Goal: Transaction & Acquisition: Download file/media

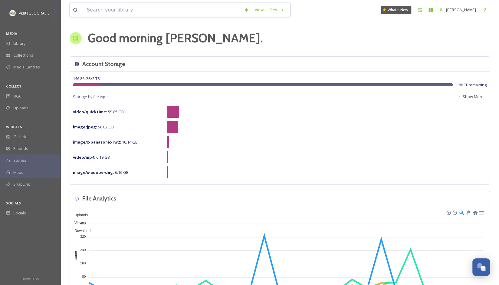
click at [132, 13] on input at bounding box center [162, 9] width 157 height 13
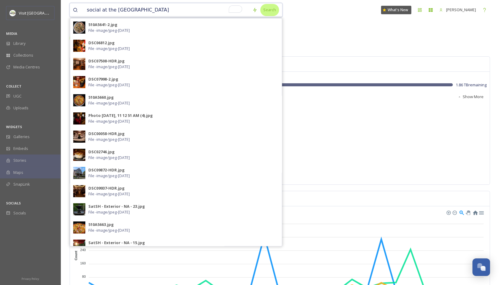
type input "social at the [GEOGRAPHIC_DATA]"
click at [263, 12] on div "Search" at bounding box center [269, 10] width 19 height 12
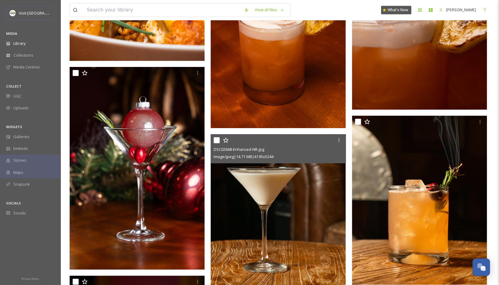
scroll to position [3210, 0]
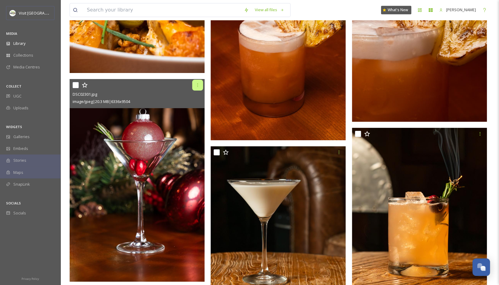
click at [197, 83] on icon at bounding box center [197, 85] width 5 height 5
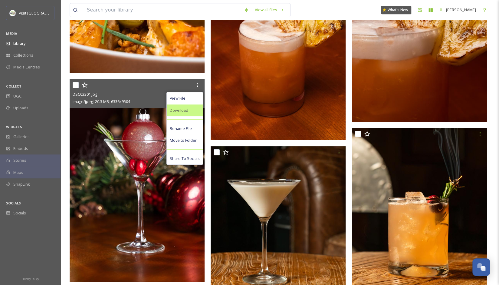
click at [188, 107] on span "Download" at bounding box center [179, 110] width 18 height 6
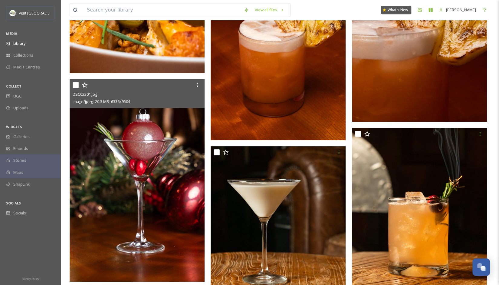
click at [147, 91] on div "DSC02301.jpg" at bounding box center [138, 94] width 131 height 7
click at [130, 164] on img at bounding box center [137, 180] width 135 height 203
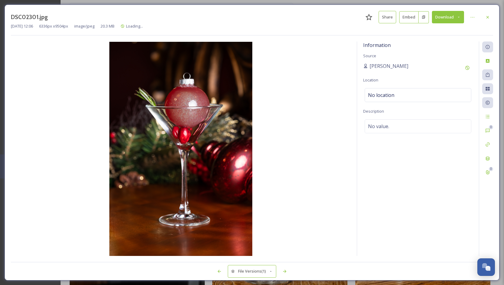
click at [443, 11] on button "Download" at bounding box center [448, 17] width 32 height 12
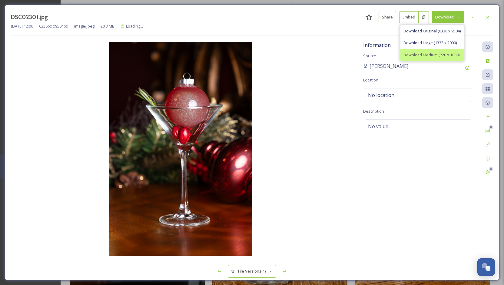
click at [428, 54] on span "Download Medium (720 x 1080)" at bounding box center [431, 55] width 56 height 6
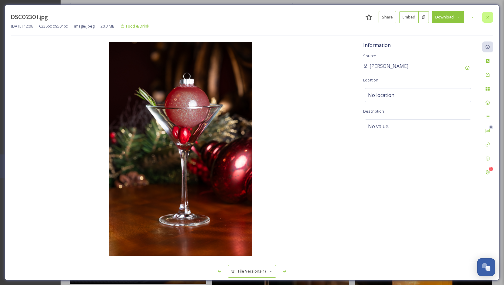
click at [484, 15] on div at bounding box center [487, 17] width 11 height 11
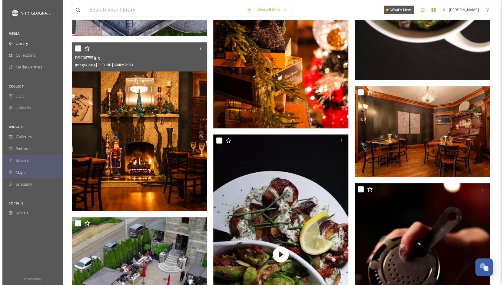
scroll to position [5420, 0]
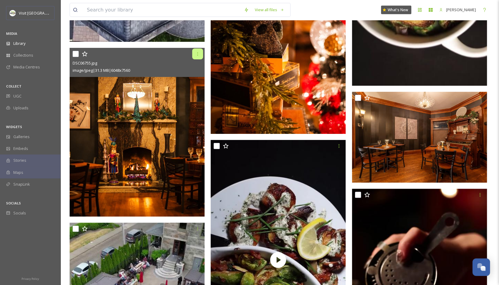
click at [195, 54] on div at bounding box center [197, 53] width 11 height 11
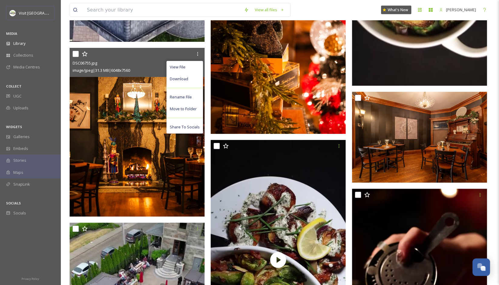
click at [101, 58] on div "View File Download Rename File Move to Folder Share To Socials" at bounding box center [138, 53] width 131 height 11
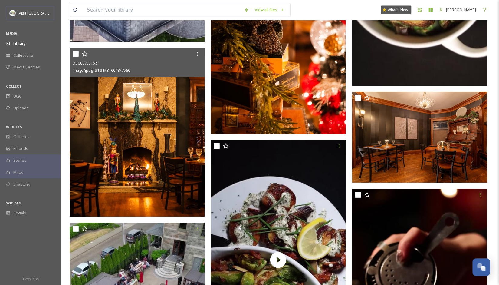
click at [133, 65] on div "DSC06755.jpg" at bounding box center [138, 62] width 131 height 7
click at [153, 152] on img at bounding box center [137, 132] width 135 height 169
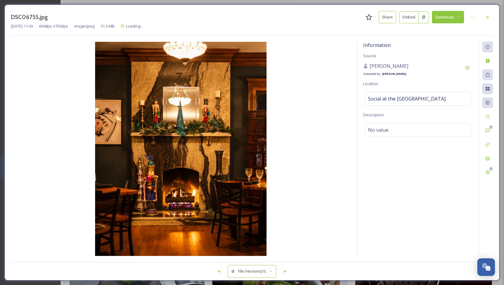
click at [459, 16] on icon at bounding box center [459, 17] width 4 height 4
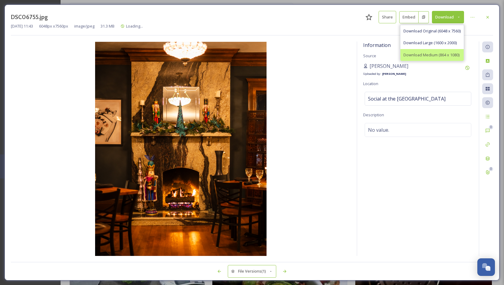
click at [437, 50] on div "Download Medium (864 x 1080)" at bounding box center [431, 55] width 63 height 12
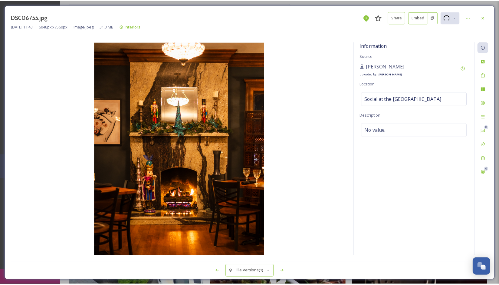
scroll to position [5422, 0]
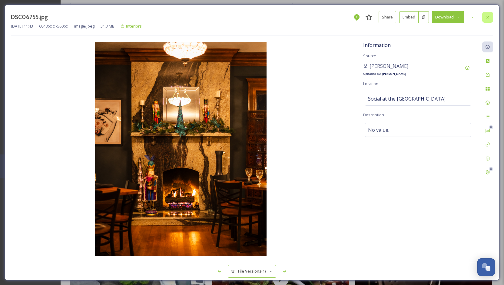
click at [487, 14] on div at bounding box center [487, 17] width 11 height 11
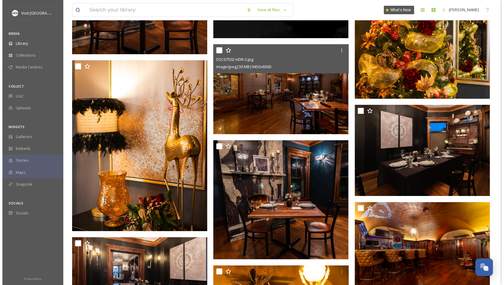
scroll to position [5907, 0]
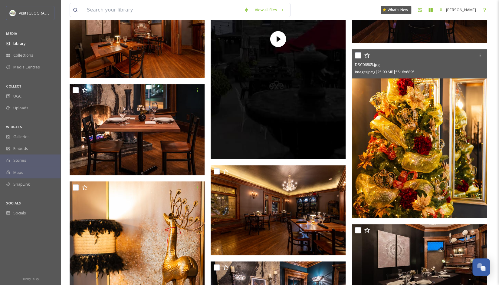
click at [395, 158] on img at bounding box center [419, 133] width 135 height 169
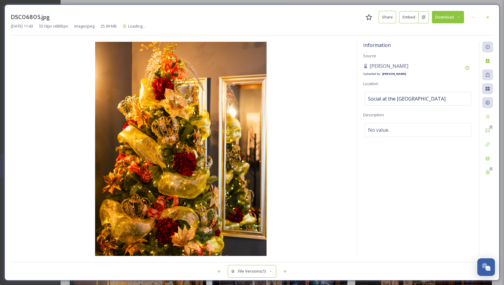
click at [454, 15] on button "Download" at bounding box center [448, 17] width 32 height 12
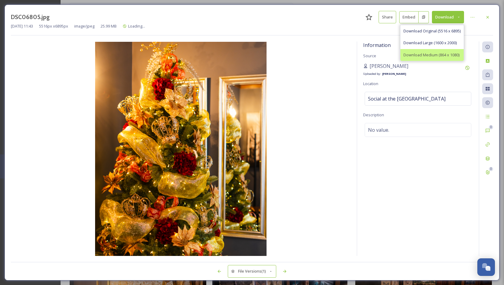
click at [436, 54] on span "Download Medium (864 x 1080)" at bounding box center [431, 55] width 56 height 6
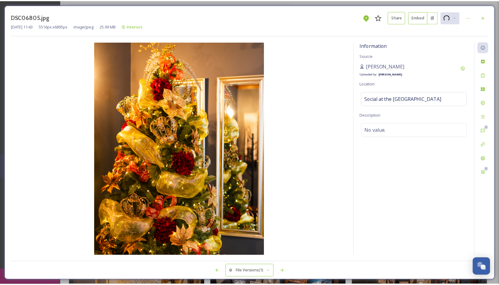
scroll to position [5909, 0]
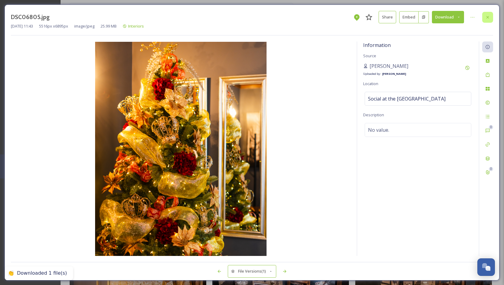
click at [488, 17] on icon at bounding box center [487, 17] width 5 height 5
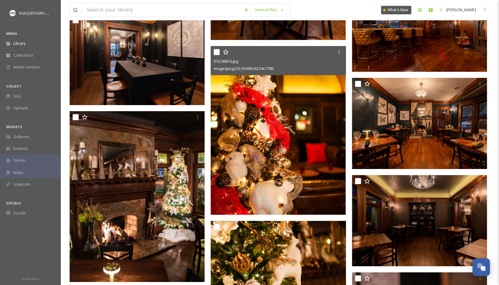
scroll to position [6272, 0]
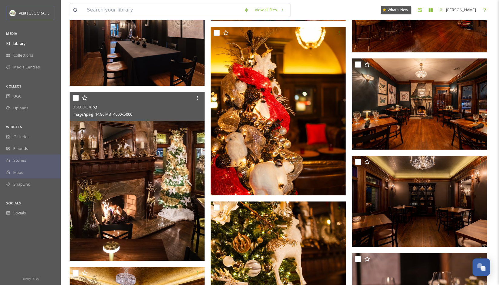
click at [153, 162] on img at bounding box center [137, 176] width 135 height 169
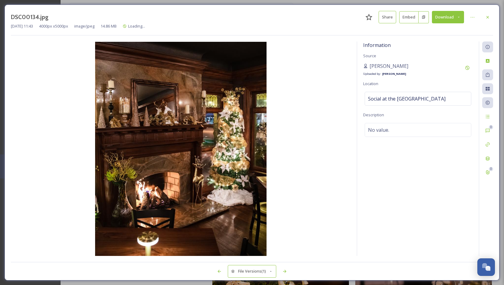
click at [446, 19] on button "Download" at bounding box center [448, 17] width 32 height 12
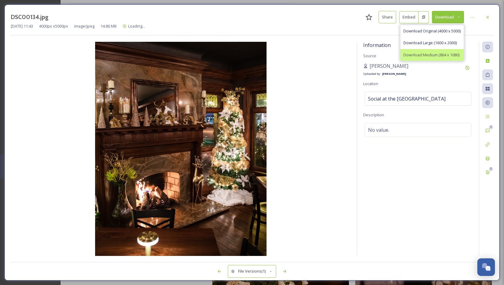
click at [437, 52] on span "Download Medium (864 x 1080)" at bounding box center [431, 55] width 56 height 6
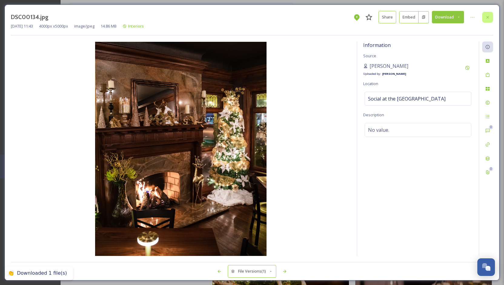
click at [487, 18] on icon at bounding box center [487, 17] width 5 height 5
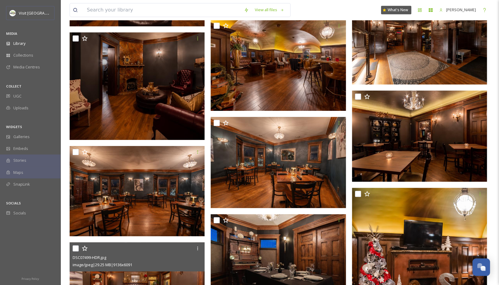
scroll to position [7968, 0]
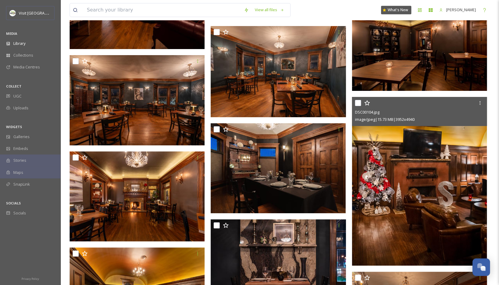
click at [441, 168] on img at bounding box center [419, 181] width 135 height 169
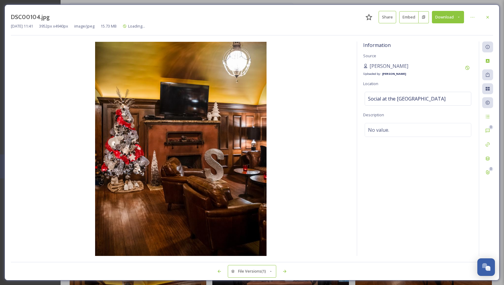
click at [454, 17] on button "Download" at bounding box center [448, 17] width 32 height 12
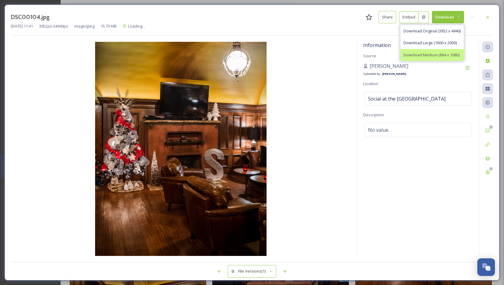
click at [441, 54] on span "Download Medium (864 x 1080)" at bounding box center [431, 55] width 56 height 6
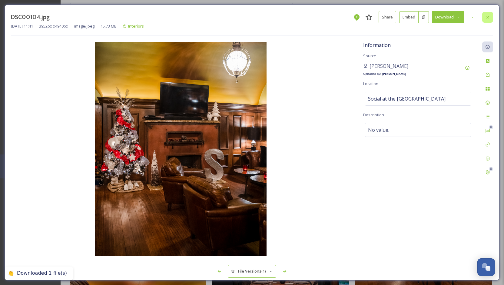
click at [492, 15] on div at bounding box center [487, 17] width 11 height 11
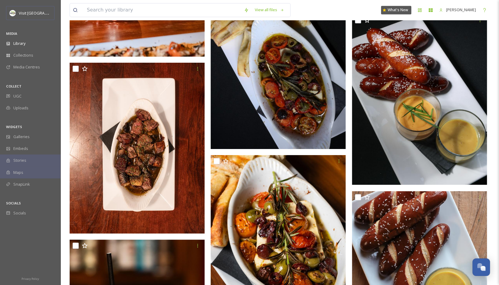
scroll to position [12631, 0]
